Goal: Information Seeking & Learning: Learn about a topic

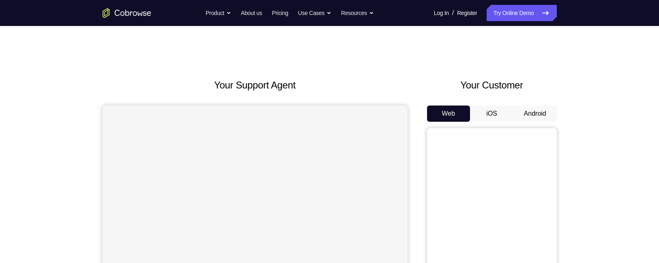
click at [525, 115] on button "Android" at bounding box center [534, 113] width 43 height 16
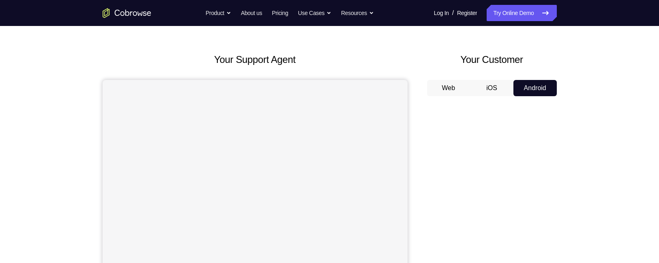
scroll to position [19, 0]
